Goal: Task Accomplishment & Management: Use online tool/utility

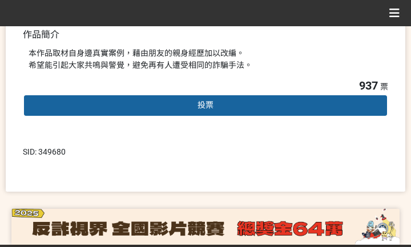
scroll to position [343, 0]
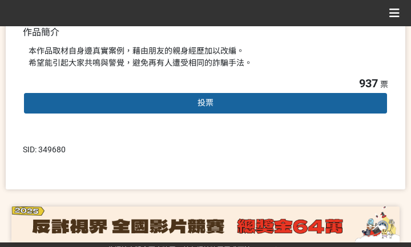
click at [223, 110] on div "投票" at bounding box center [205, 103] width 365 height 23
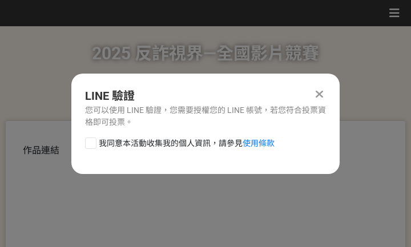
click at [172, 142] on span "我同意本活動收集我的個人資訊，請參見 使用條款" at bounding box center [187, 144] width 176 height 12
click at [93, 142] on input "我同意本活動收集我的個人資訊，請參見 使用條款" at bounding box center [89, 142] width 7 height 7
checkbox input "false"
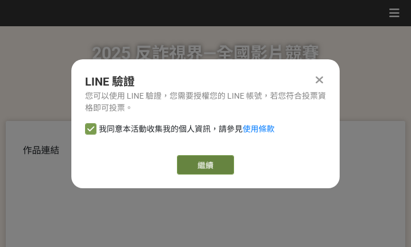
click at [187, 168] on link "繼續" at bounding box center [205, 164] width 57 height 19
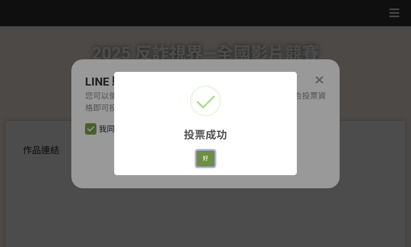
click at [199, 155] on button "好" at bounding box center [205, 159] width 18 height 16
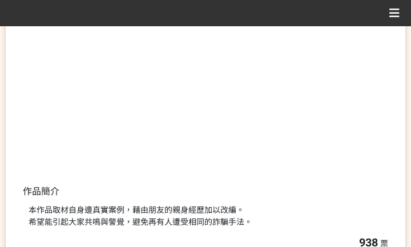
scroll to position [244, 0]
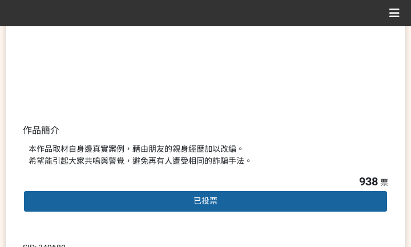
drag, startPoint x: 278, startPoint y: 164, endPoint x: 369, endPoint y: 235, distance: 115.6
click at [278, 164] on div "本作品取材自身邊真實案例，藉由朋友的親身經歷加以改編。 希望能引起大家共鳴與警覺，避免再有人遭受相同的詐騙手法。" at bounding box center [206, 155] width 354 height 24
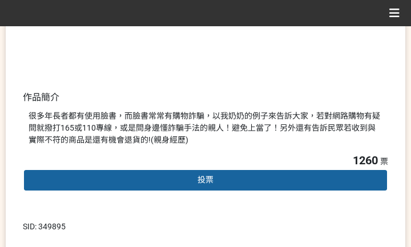
scroll to position [285, 0]
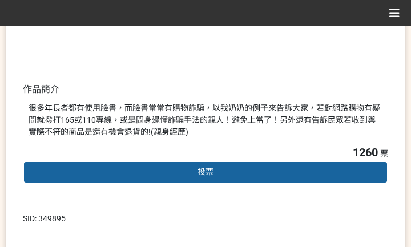
click at [220, 173] on div "投票" at bounding box center [205, 172] width 365 height 23
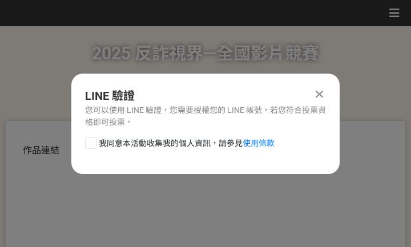
scroll to position [0, 0]
click at [192, 142] on span "我同意本活動收集我的個人資訊，請參見 使用條款" at bounding box center [187, 144] width 176 height 12
click at [93, 142] on input "我同意本活動收集我的個人資訊，請參見 使用條款" at bounding box center [89, 142] width 7 height 7
checkbox input "false"
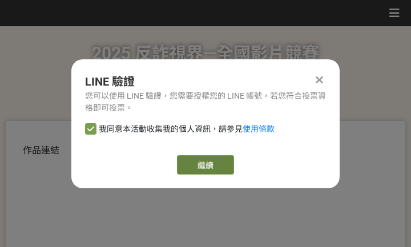
click at [202, 166] on link "繼續" at bounding box center [205, 164] width 57 height 19
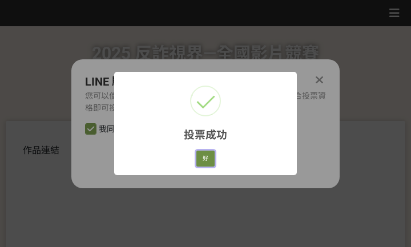
click at [196, 159] on button "好" at bounding box center [205, 159] width 18 height 16
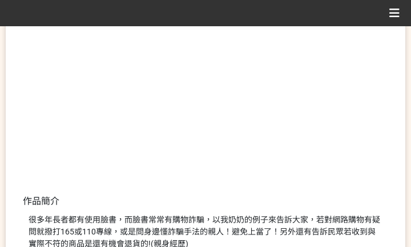
scroll to position [233, 0]
